Goal: Task Accomplishment & Management: Use online tool/utility

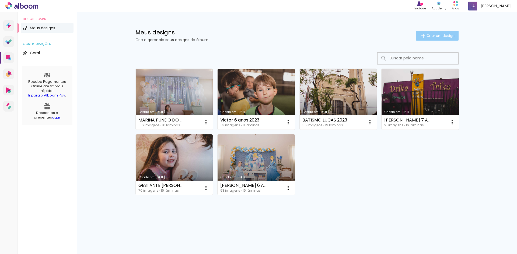
click at [434, 34] on span "Criar um design" at bounding box center [440, 35] width 28 height 3
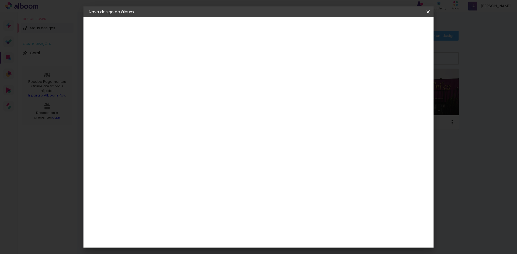
click at [177, 72] on input at bounding box center [177, 72] width 0 height 8
click at [177, 71] on input "Lucas 2 aninhos" at bounding box center [177, 72] width 0 height 8
type input "[PERSON_NAME] 2 aninhos"
type paper-input "[PERSON_NAME] 2 aninhos"
click at [0, 0] on slot "Avançar" at bounding box center [0, 0] width 0 height 0
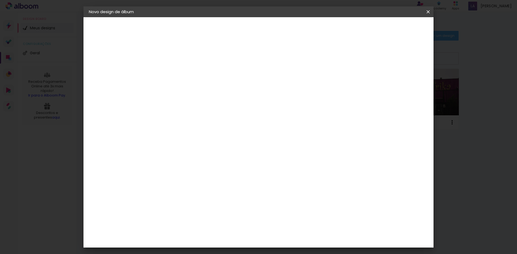
scroll to position [54, 0]
click at [218, 48] on input at bounding box center [190, 48] width 54 height 7
type input "tic"
type paper-input "tic"
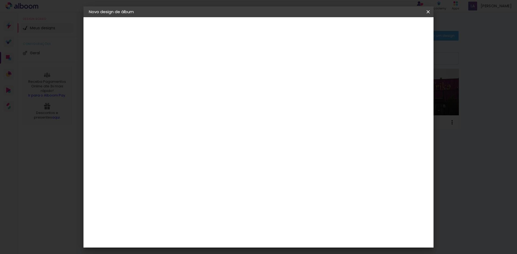
click at [191, 123] on div "Ticcolor" at bounding box center [181, 122] width 17 height 4
click at [203, 125] on paper-item "Ticcolor" at bounding box center [185, 122] width 47 height 12
click at [185, 125] on paper-item "Ticcolor" at bounding box center [185, 122] width 47 height 12
click at [0, 0] on slot "Tamanho Livre" at bounding box center [0, 0] width 0 height 0
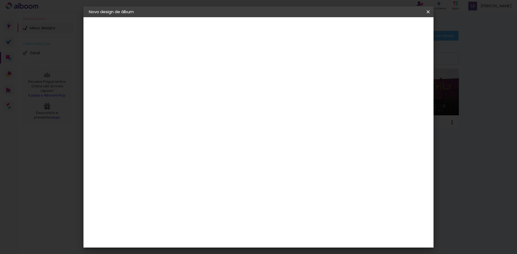
click at [0, 0] on slot "Avançar" at bounding box center [0, 0] width 0 height 0
click at [116, 69] on paper-button "Tamanho livre" at bounding box center [118, 66] width 59 height 11
click at [263, 83] on paper-item "Tamanho Livre" at bounding box center [239, 82] width 48 height 12
click at [0, 0] on slot "Tamanho Livre" at bounding box center [0, 0] width 0 height 0
click at [0, 0] on slot "Avançar" at bounding box center [0, 0] width 0 height 0
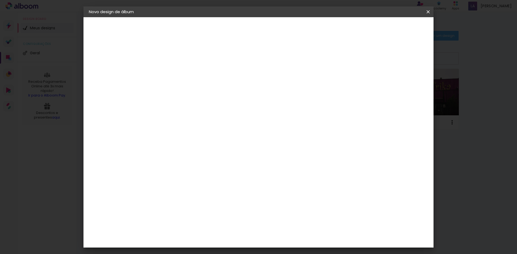
click at [233, 83] on span "30" at bounding box center [235, 84] width 9 height 8
click at [249, 84] on div "30 cm" at bounding box center [239, 84] width 106 height 13
click at [0, 0] on iron-icon at bounding box center [0, 0] width 0 height 0
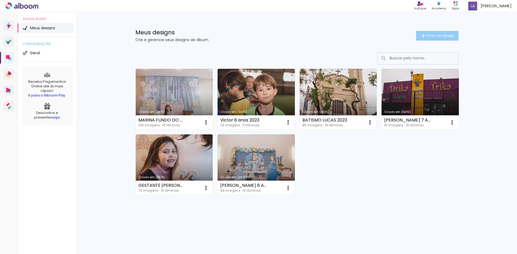
click at [427, 34] on span "Criar um design" at bounding box center [440, 35] width 28 height 3
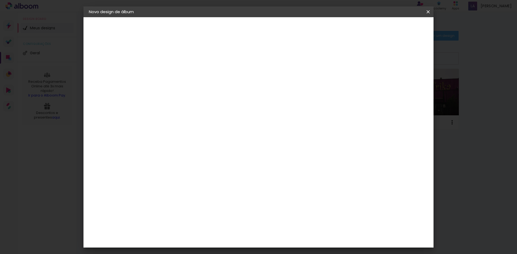
click at [0, 0] on paper-input-container "Título do álbum" at bounding box center [0, 0] width 0 height 0
type input "[PERSON_NAME] 2 aninhos"
click at [0, 0] on slot "Avançar" at bounding box center [0, 0] width 0 height 0
drag, startPoint x: 170, startPoint y: 103, endPoint x: 136, endPoint y: 101, distance: 34.0
click at [136, 17] on quentale-album-spec "Iniciar design Iniciar design" at bounding box center [258, 17] width 350 height 0
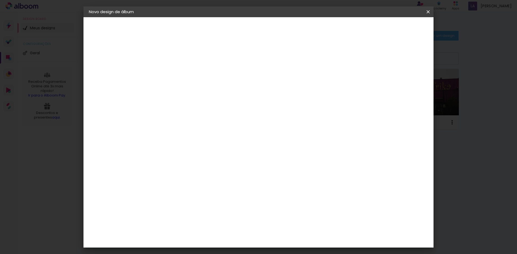
scroll to position [1237, 0]
click at [278, 25] on paper-button "Avançar" at bounding box center [264, 28] width 26 height 9
click at [198, 90] on input "text" at bounding box center [187, 94] width 21 height 8
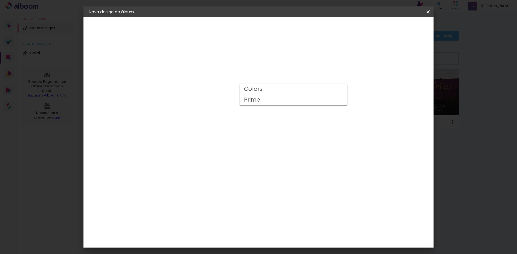
click at [293, 101] on paper-item "Prime" at bounding box center [294, 100] width 108 height 11
type input "Prime"
click at [233, 245] on span "20 × 20 cm" at bounding box center [223, 250] width 20 height 11
click at [0, 0] on slot "Avançar" at bounding box center [0, 0] width 0 height 0
click at [394, 27] on span "Iniciar design" at bounding box center [382, 29] width 24 height 4
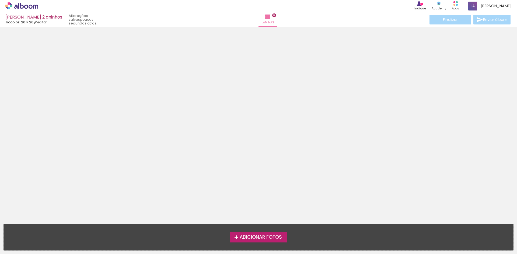
click at [266, 237] on span "Adicionar Fotos" at bounding box center [261, 237] width 42 height 5
click at [0, 0] on input "file" at bounding box center [0, 0] width 0 height 0
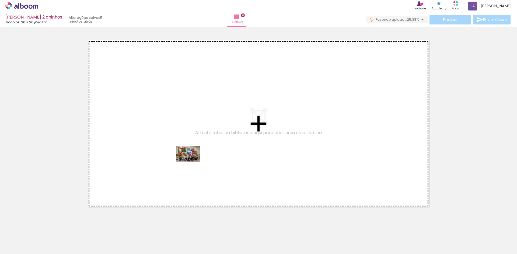
drag, startPoint x: 58, startPoint y: 240, endPoint x: 194, endPoint y: 161, distance: 157.3
click at [194, 161] on quentale-workspace at bounding box center [258, 127] width 517 height 254
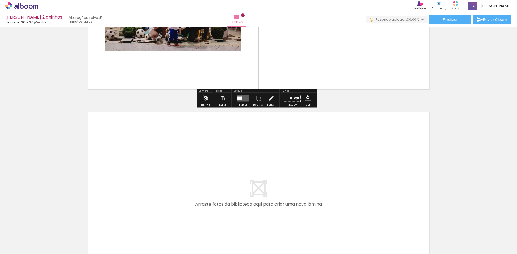
scroll to position [142, 0]
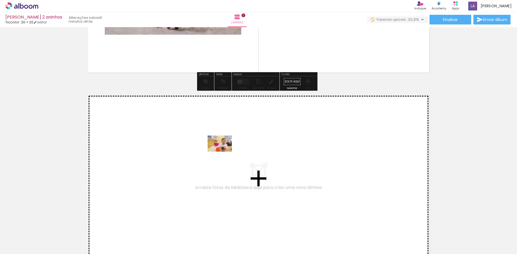
drag, startPoint x: 268, startPoint y: 236, endPoint x: 224, endPoint y: 152, distance: 95.6
click at [224, 152] on quentale-workspace at bounding box center [258, 127] width 517 height 254
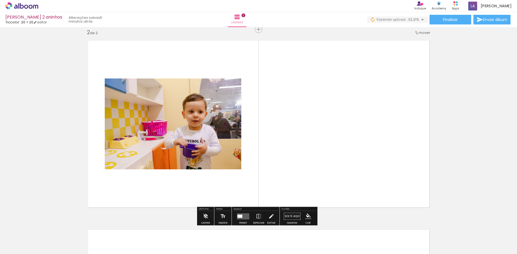
scroll to position [196, 0]
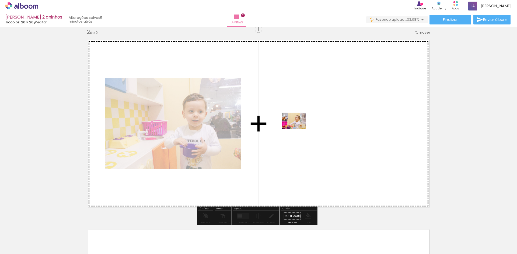
drag, startPoint x: 293, startPoint y: 235, endPoint x: 298, endPoint y: 129, distance: 105.9
click at [298, 129] on quentale-workspace at bounding box center [258, 127] width 517 height 254
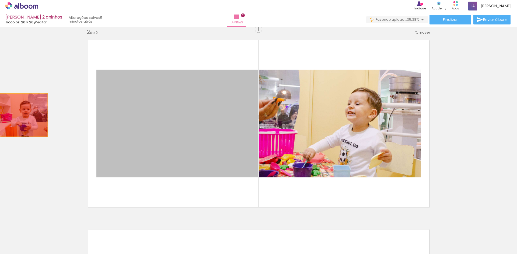
drag, startPoint x: 216, startPoint y: 105, endPoint x: -11, endPoint y: 115, distance: 227.7
click at [0, 115] on html "link( href="../../bower_components/polymer/polymer.html" rel="import" ) picture…" at bounding box center [258, 127] width 517 height 254
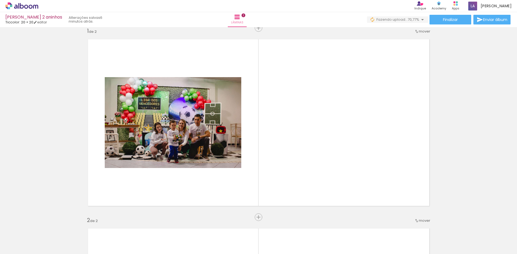
scroll to position [0, 901]
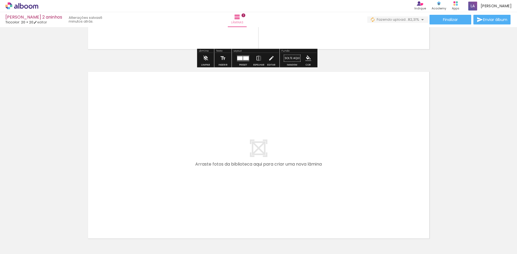
scroll to position [358, 0]
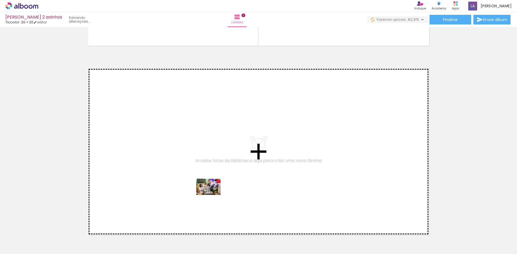
drag, startPoint x: 182, startPoint y: 241, endPoint x: 212, endPoint y: 195, distance: 55.4
click at [212, 195] on quentale-workspace at bounding box center [258, 127] width 517 height 254
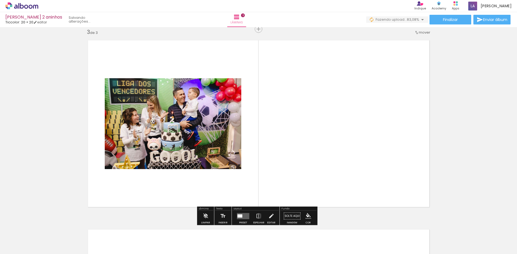
scroll to position [386, 0]
drag, startPoint x: 215, startPoint y: 237, endPoint x: 297, endPoint y: 166, distance: 108.2
click at [297, 166] on quentale-workspace at bounding box center [258, 127] width 517 height 254
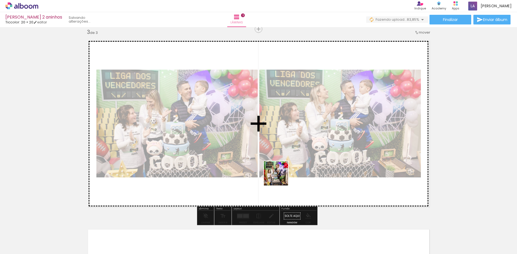
drag, startPoint x: 248, startPoint y: 239, endPoint x: 281, endPoint y: 176, distance: 70.9
click at [281, 176] on quentale-workspace at bounding box center [258, 127] width 517 height 254
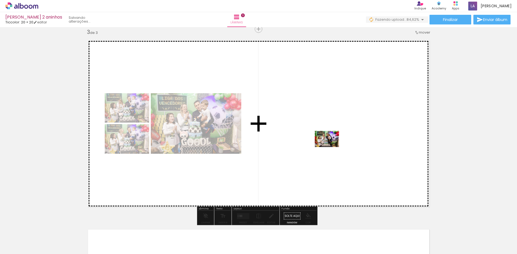
drag, startPoint x: 276, startPoint y: 237, endPoint x: 331, endPoint y: 147, distance: 105.1
click at [331, 147] on quentale-workspace at bounding box center [258, 127] width 517 height 254
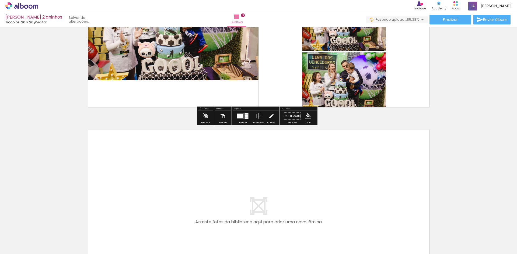
scroll to position [494, 0]
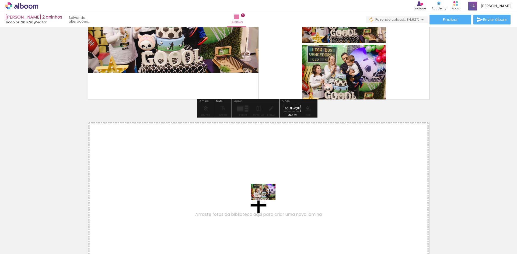
drag, startPoint x: 301, startPoint y: 237, endPoint x: 267, endPoint y: 200, distance: 50.1
click at [267, 200] on quentale-workspace at bounding box center [258, 127] width 517 height 254
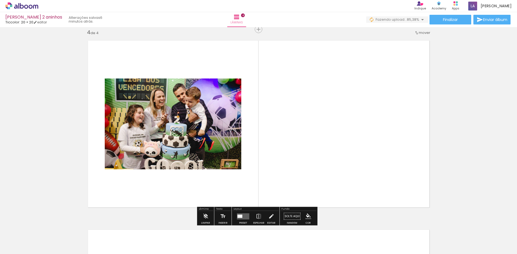
scroll to position [575, 0]
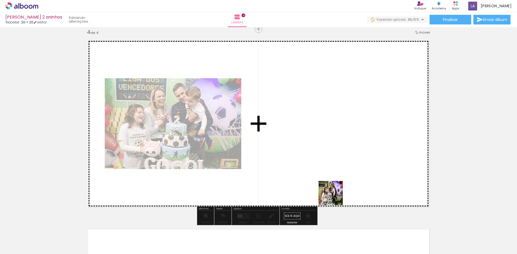
drag, startPoint x: 335, startPoint y: 236, endPoint x: 335, endPoint y: 188, distance: 47.9
click at [335, 187] on quentale-workspace at bounding box center [258, 127] width 517 height 254
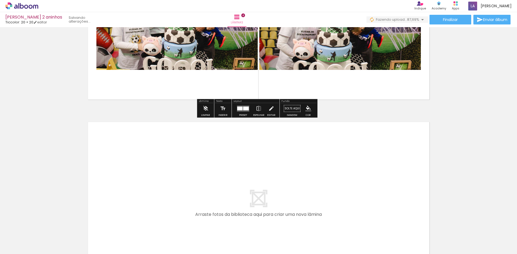
scroll to position [775, 0]
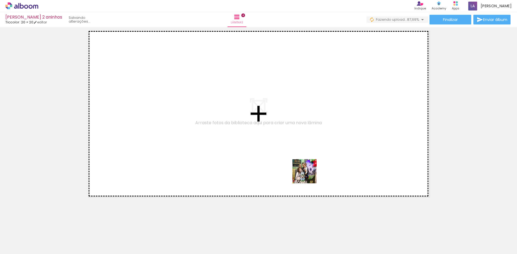
drag, startPoint x: 368, startPoint y: 237, endPoint x: 356, endPoint y: 207, distance: 32.9
click at [306, 174] on quentale-workspace at bounding box center [258, 127] width 517 height 254
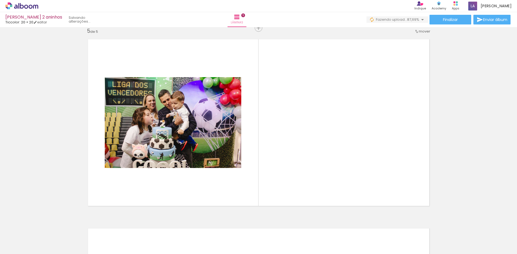
scroll to position [765, 0]
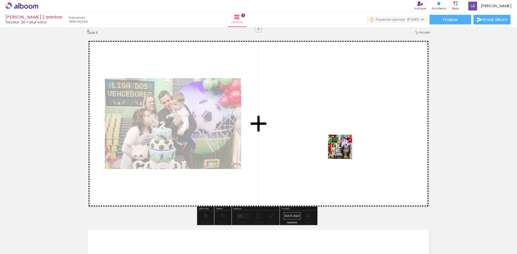
drag, startPoint x: 399, startPoint y: 237, endPoint x: 395, endPoint y: 194, distance: 43.3
click at [341, 147] on quentale-workspace at bounding box center [258, 127] width 517 height 254
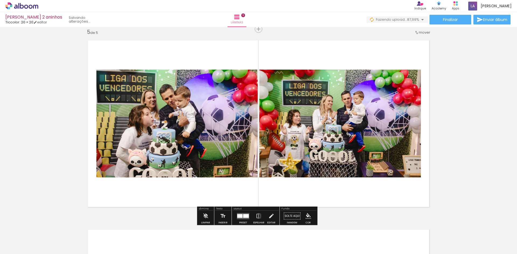
drag, startPoint x: 432, startPoint y: 243, endPoint x: 286, endPoint y: 185, distance: 156.8
click at [286, 185] on quentale-workspace at bounding box center [258, 127] width 517 height 254
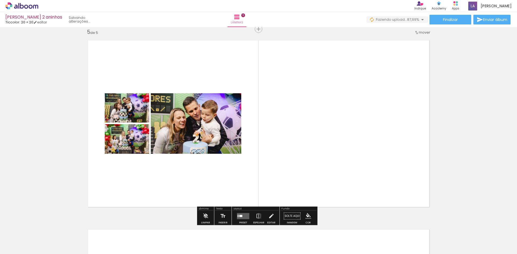
scroll to position [846, 0]
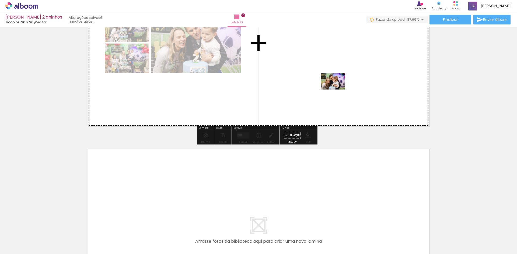
drag, startPoint x: 460, startPoint y: 236, endPoint x: 337, endPoint y: 90, distance: 191.2
click at [337, 90] on quentale-workspace at bounding box center [258, 127] width 517 height 254
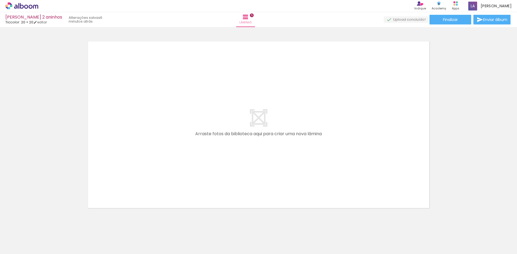
scroll to position [0, 1284]
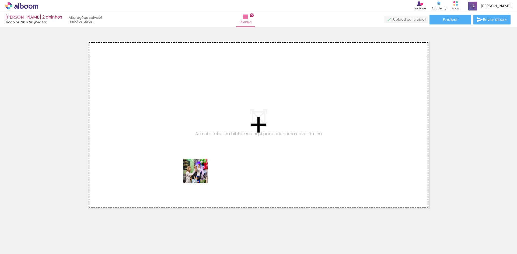
drag, startPoint x: 221, startPoint y: 239, endPoint x: 230, endPoint y: 219, distance: 22.2
click at [199, 175] on quentale-workspace at bounding box center [258, 127] width 517 height 254
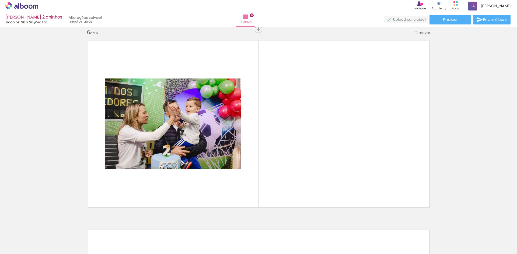
scroll to position [954, 0]
drag, startPoint x: 250, startPoint y: 243, endPoint x: 317, endPoint y: 182, distance: 89.7
click at [316, 183] on quentale-workspace at bounding box center [258, 127] width 517 height 254
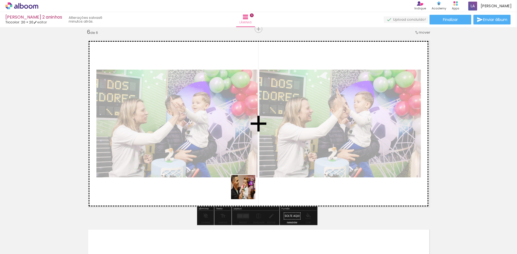
drag, startPoint x: 287, startPoint y: 240, endPoint x: 247, endPoint y: 191, distance: 62.9
click at [247, 191] on quentale-workspace at bounding box center [258, 127] width 517 height 254
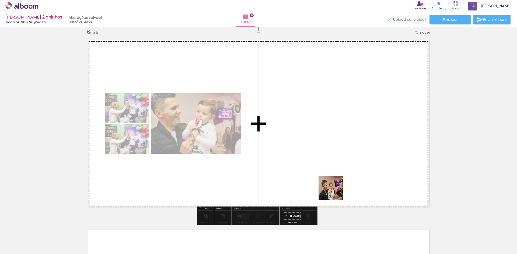
drag, startPoint x: 309, startPoint y: 241, endPoint x: 344, endPoint y: 177, distance: 72.3
click at [344, 177] on quentale-workspace at bounding box center [258, 127] width 517 height 254
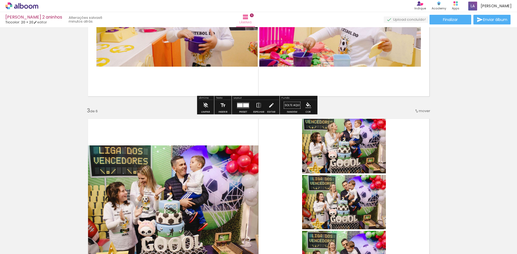
scroll to position [308, 0]
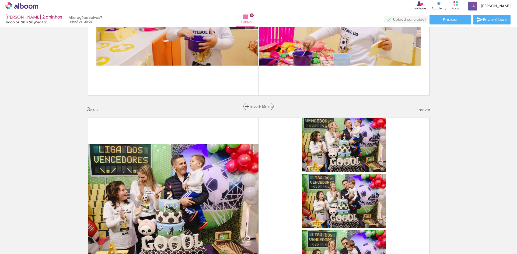
click at [257, 105] on span "Inserir lâmina" at bounding box center [260, 106] width 21 height 3
